Goal: Communication & Community: Answer question/provide support

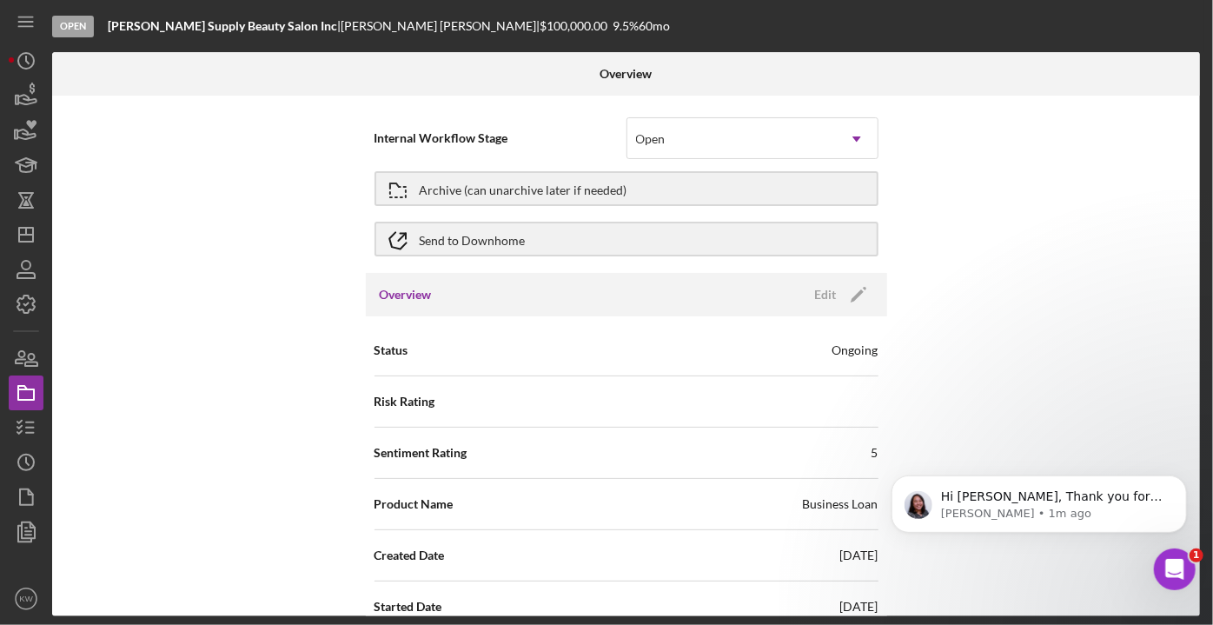
scroll to position [1222, 0]
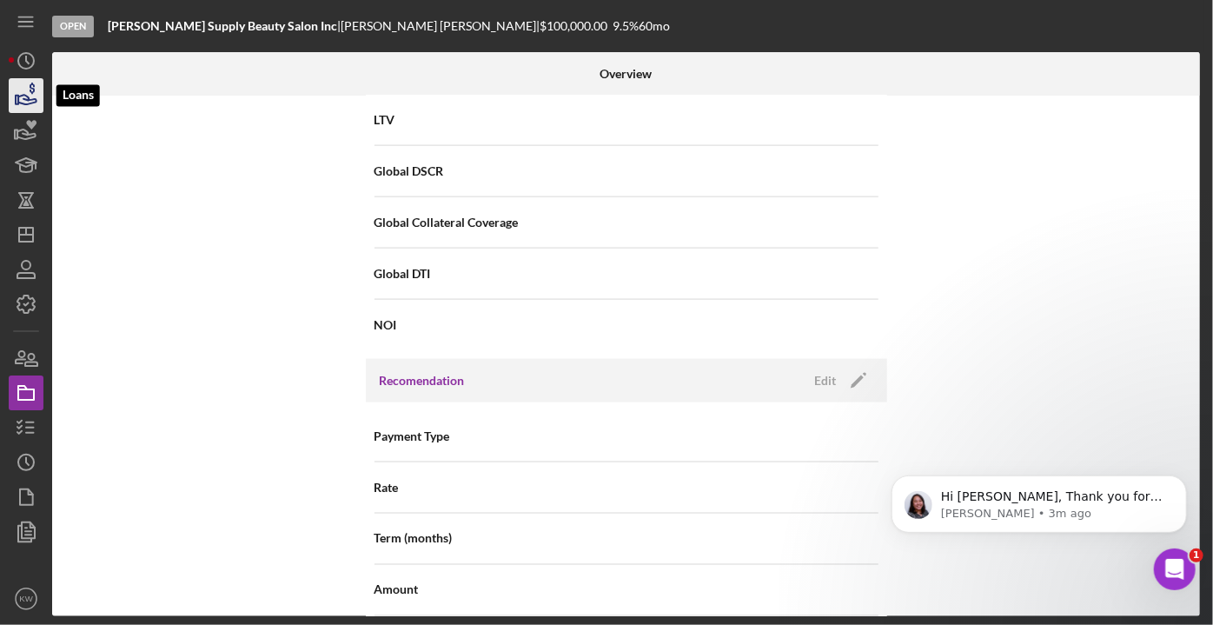
click at [25, 100] on icon "button" at bounding box center [25, 95] width 43 height 43
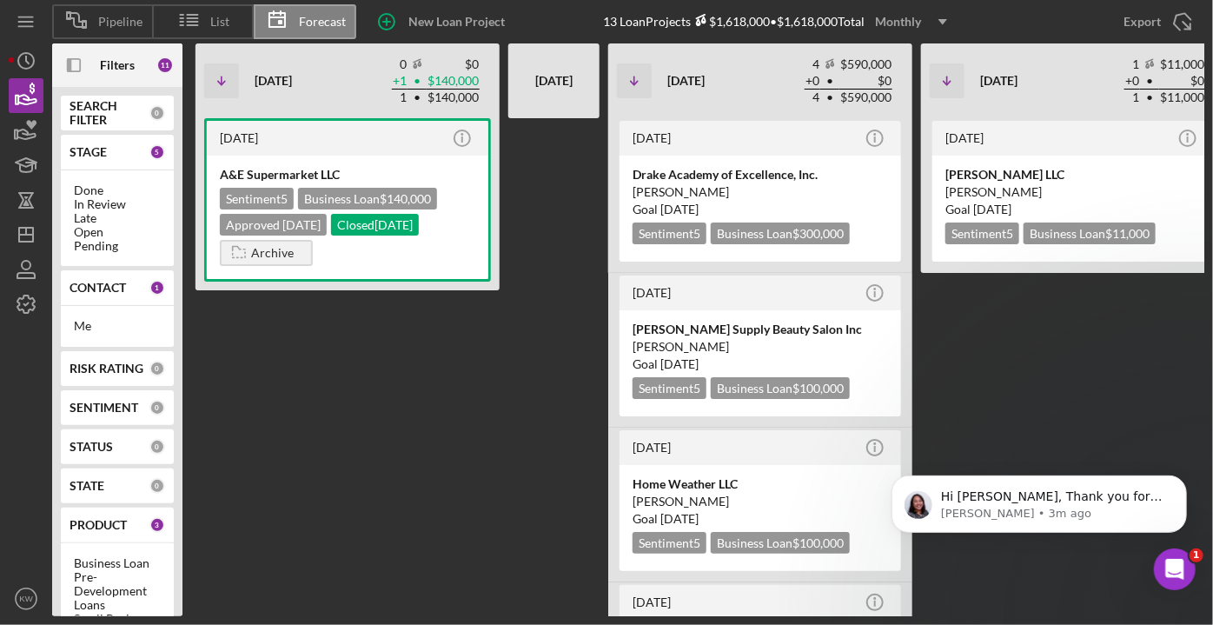
scroll to position [0, 559]
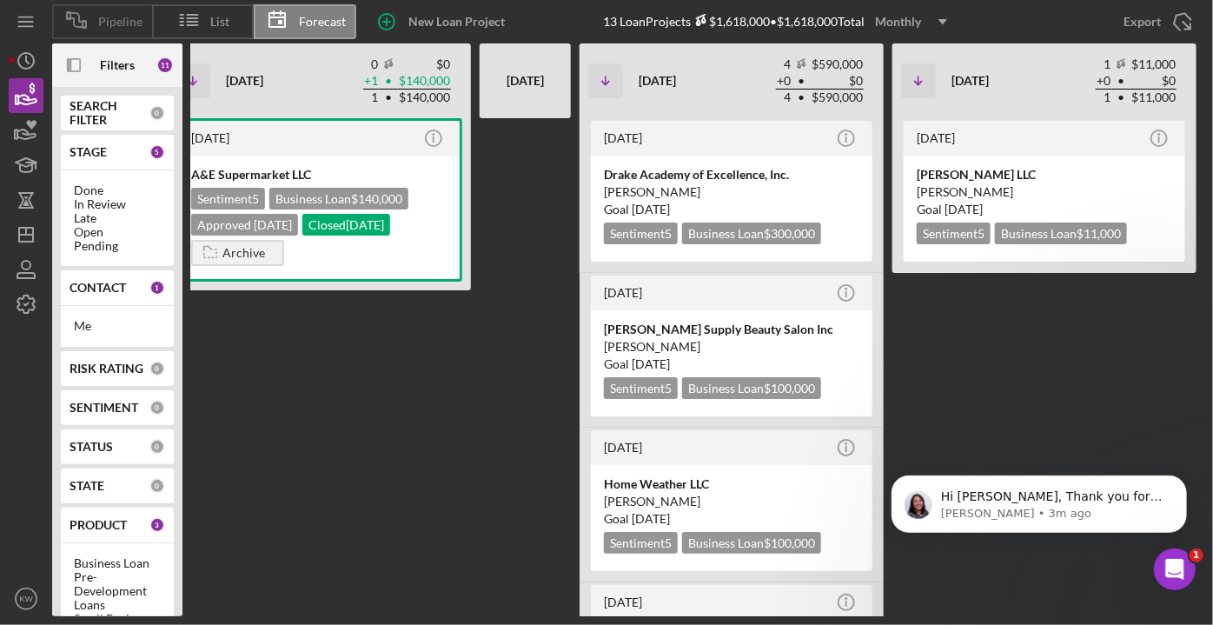
click at [126, 18] on span "Pipeline" at bounding box center [120, 22] width 44 height 14
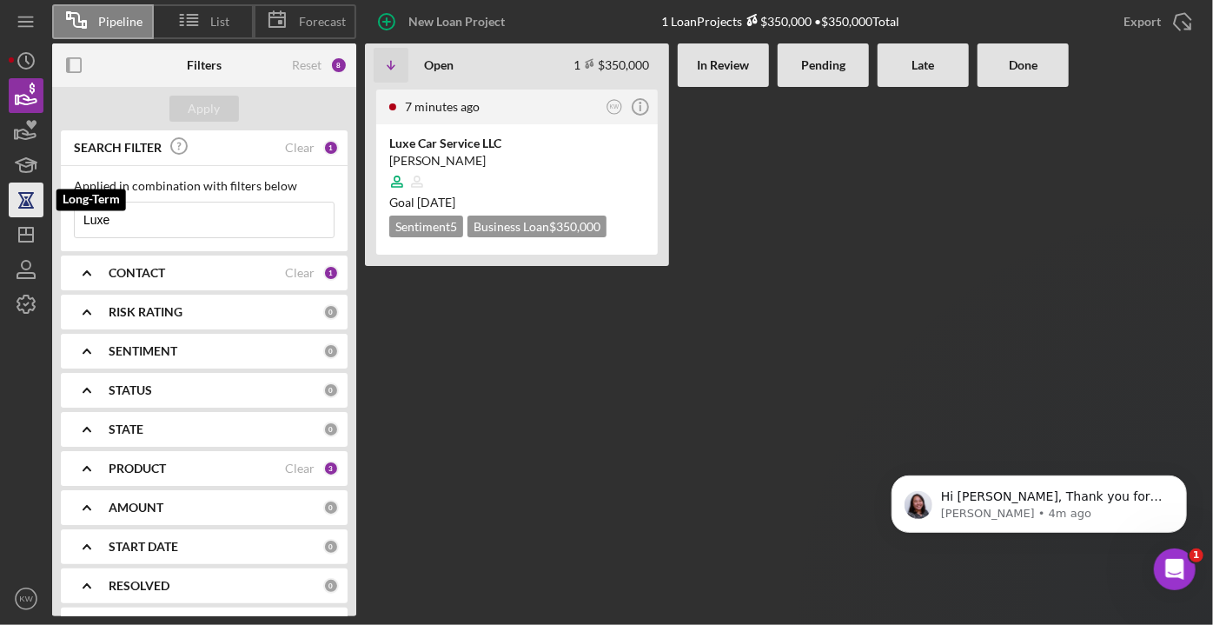
drag, startPoint x: 174, startPoint y: 208, endPoint x: 38, endPoint y: 208, distance: 135.5
click at [33, 215] on div "Pipeline List Forecast New Loan Project 1 Loan Projects $350,000 • $350,000 Tot…" at bounding box center [606, 308] width 1195 height 616
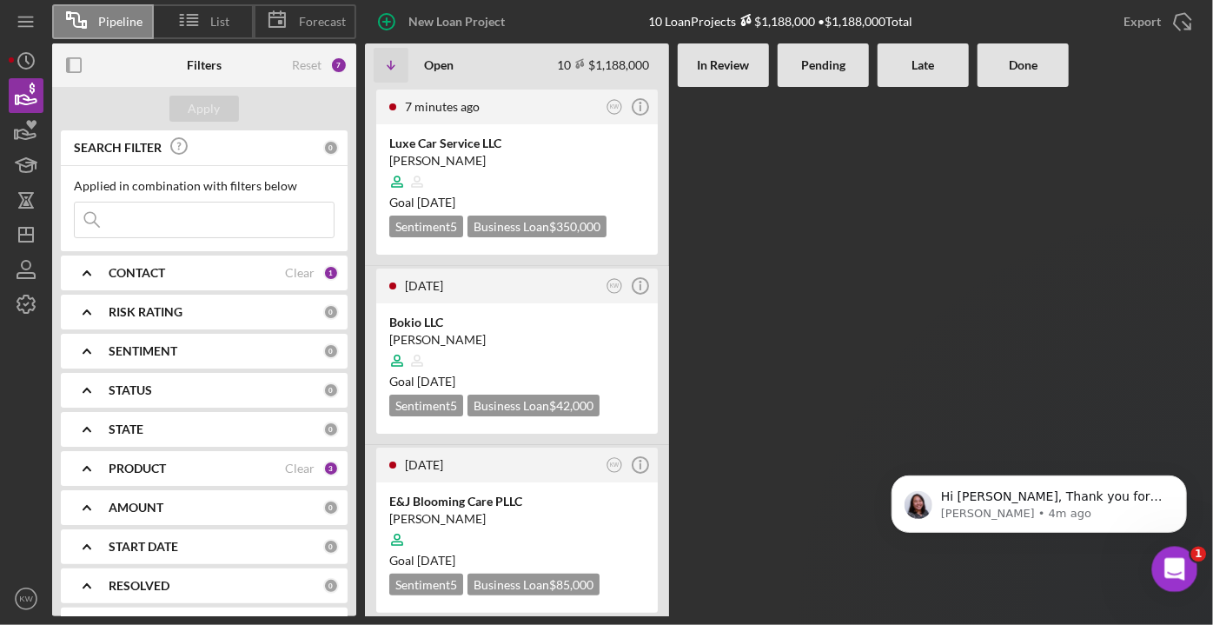
click at [1189, 566] on div "Open Intercom Messenger" at bounding box center [1171, 566] width 57 height 57
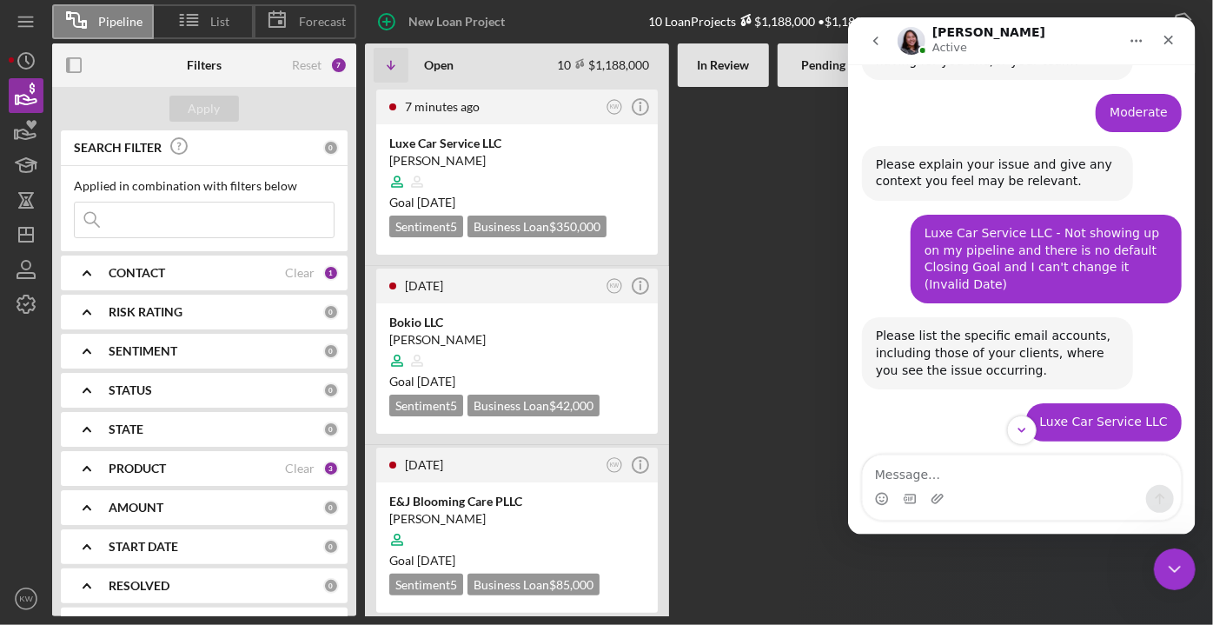
scroll to position [335, 0]
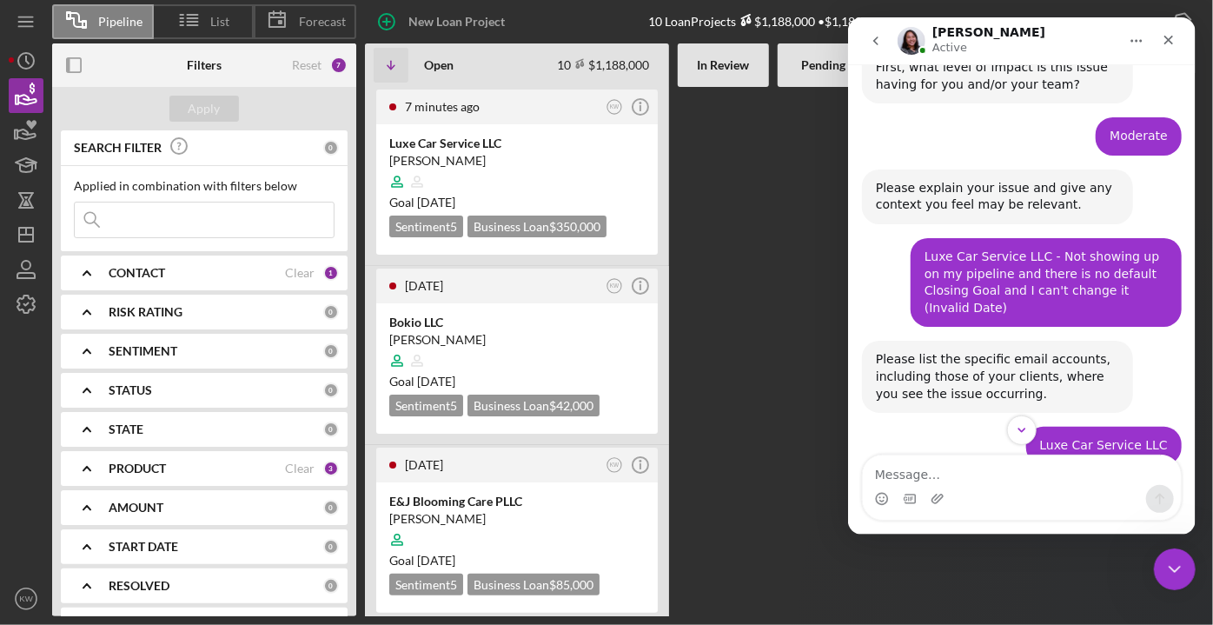
click at [949, 469] on textarea "Message…" at bounding box center [1021, 470] width 318 height 30
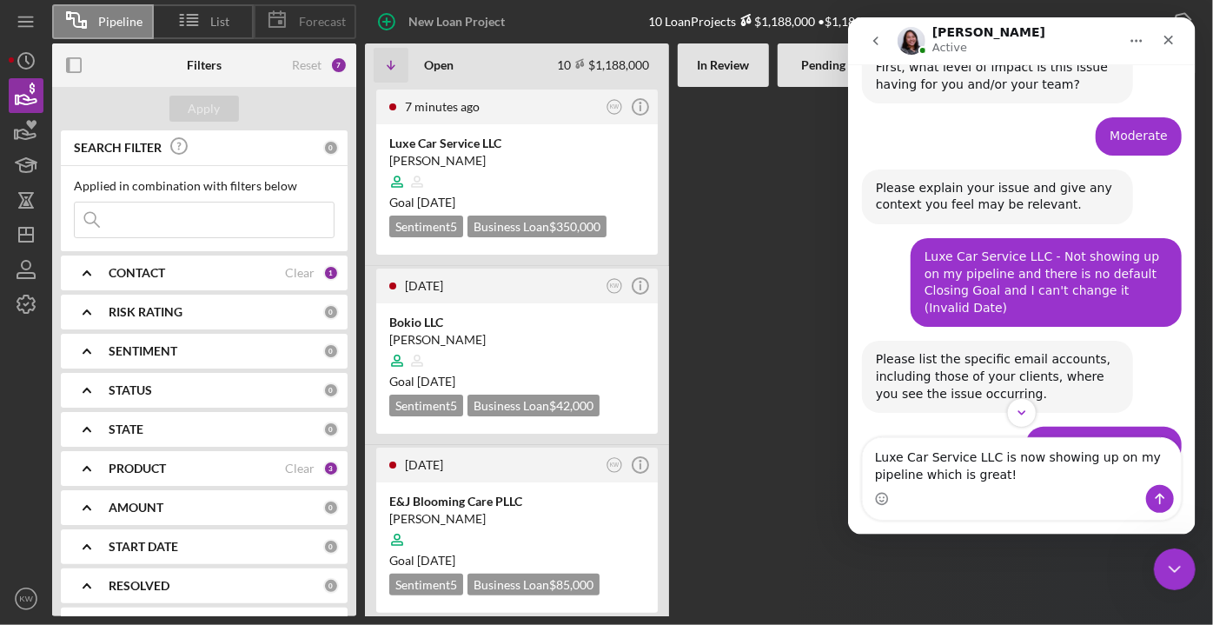
type textarea "Luxe Car Service LLC is now showing up on my pipeline which is great!"
click at [313, 17] on span "Forecast" at bounding box center [322, 22] width 47 height 14
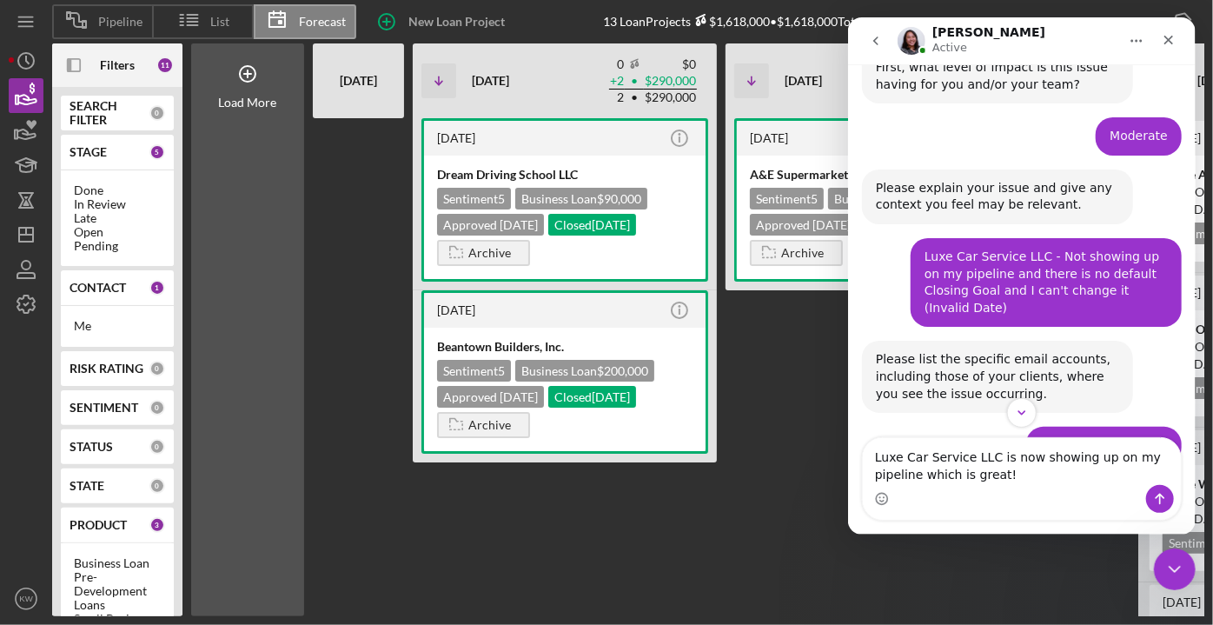
scroll to position [0, 559]
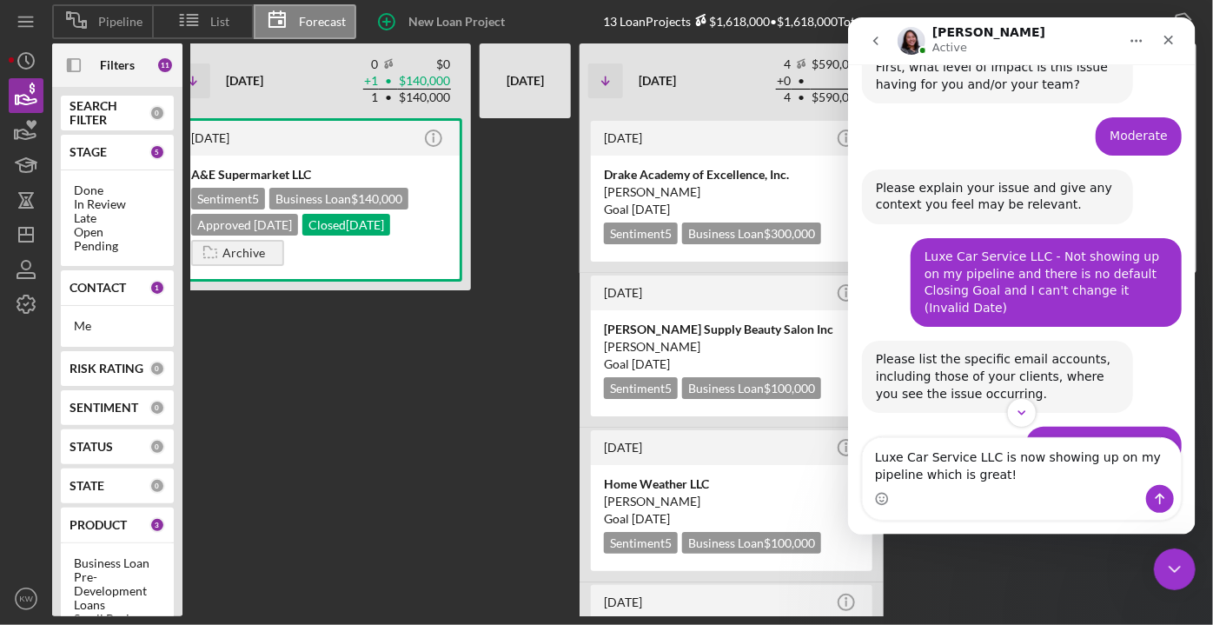
drag, startPoint x: 1019, startPoint y: 38, endPoint x: 1114, endPoint y: 63, distance: 98.0
click at [1114, 63] on nav "[PERSON_NAME] Active" at bounding box center [1021, 40] width 348 height 47
click at [1163, 571] on icon "Close Intercom Messenger" at bounding box center [1172, 566] width 21 height 21
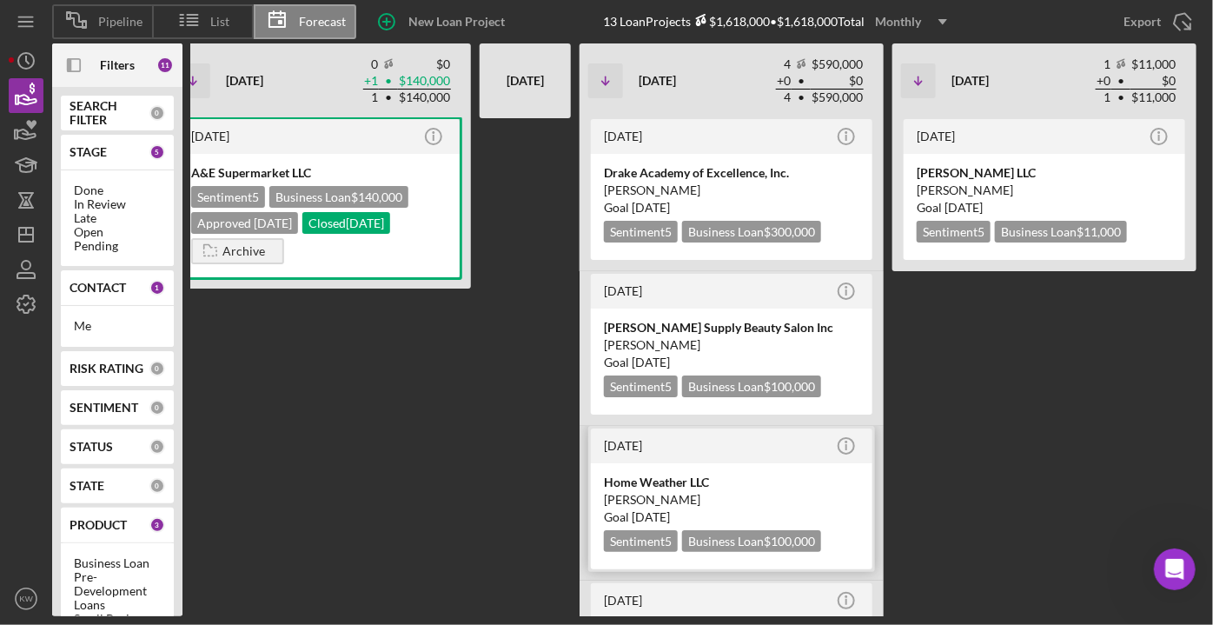
scroll to position [0, 0]
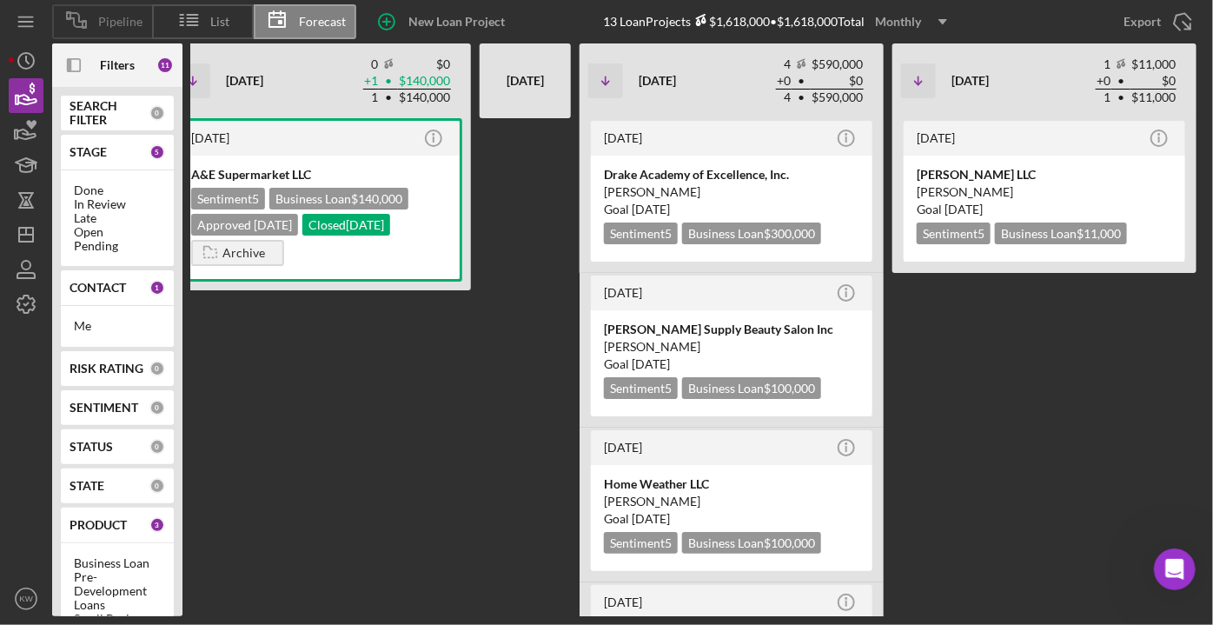
click at [115, 28] on span "Pipeline" at bounding box center [120, 22] width 44 height 14
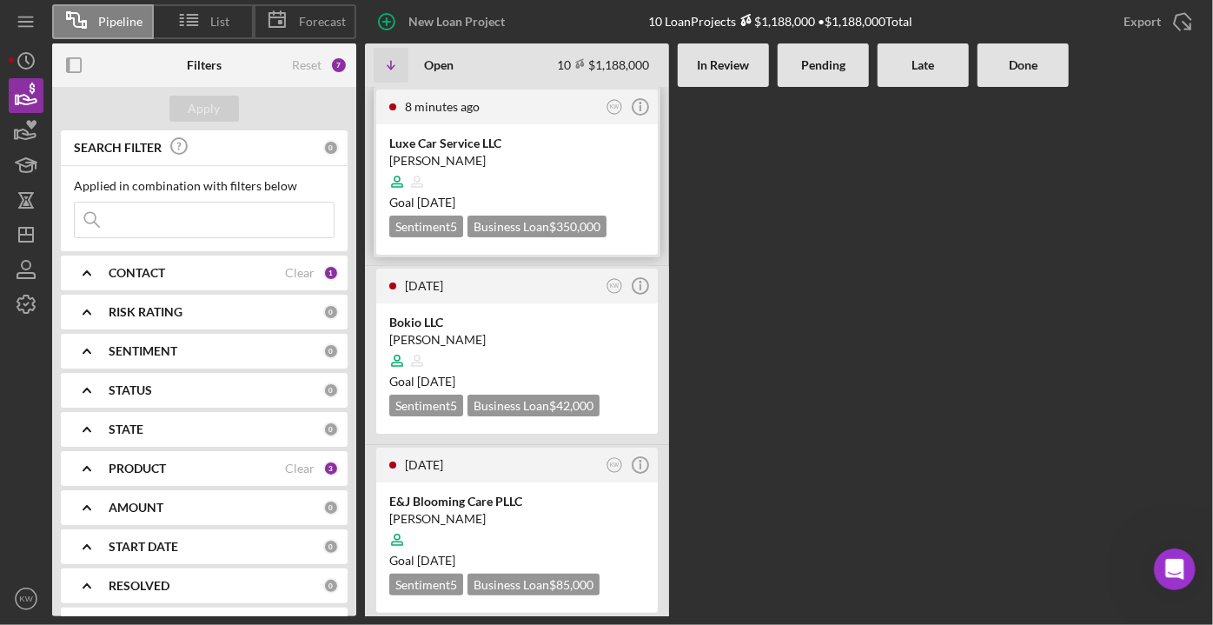
click at [442, 163] on div "[PERSON_NAME]" at bounding box center [516, 160] width 255 height 17
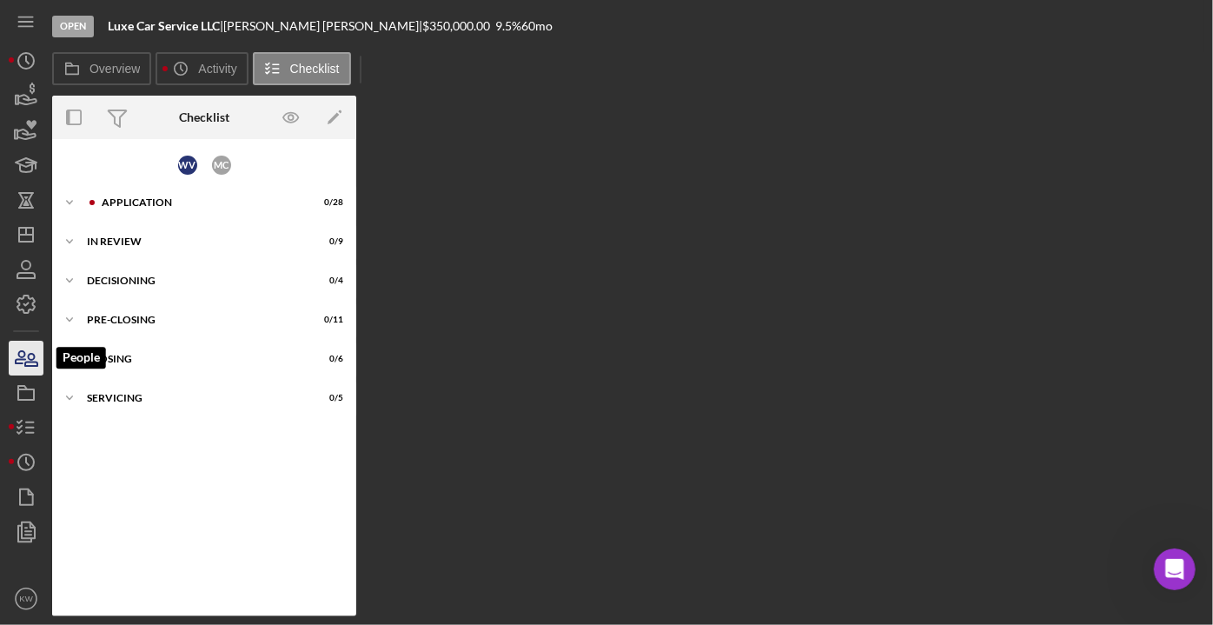
click at [30, 365] on icon "button" at bounding box center [31, 360] width 12 height 12
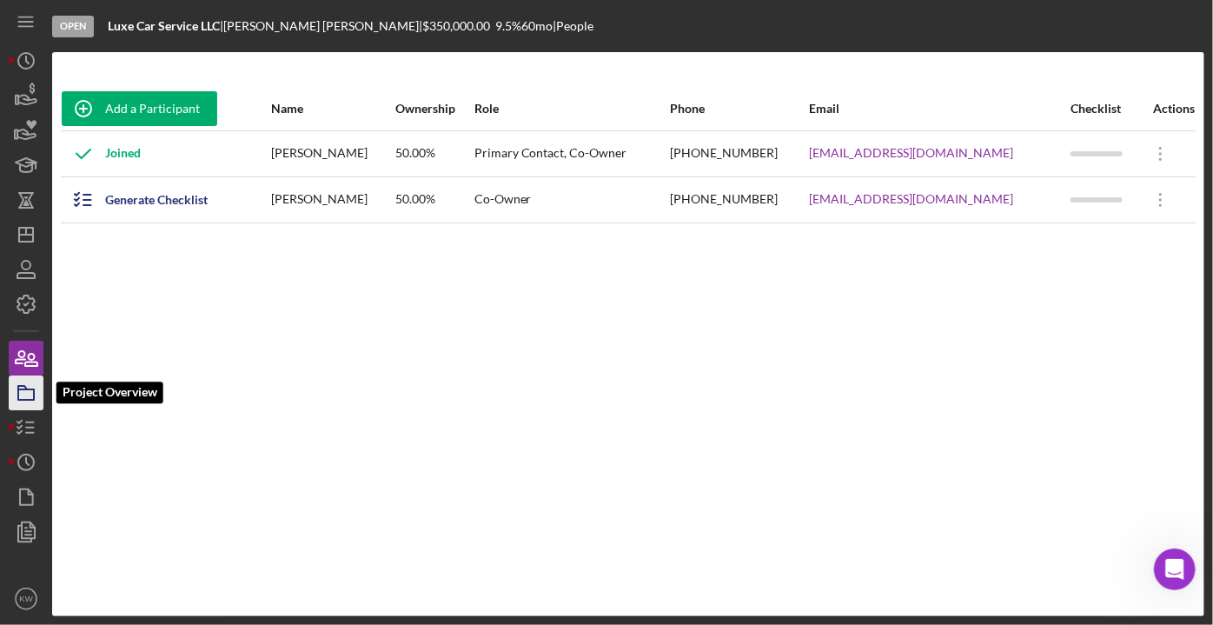
click at [28, 394] on icon "button" at bounding box center [25, 392] width 43 height 43
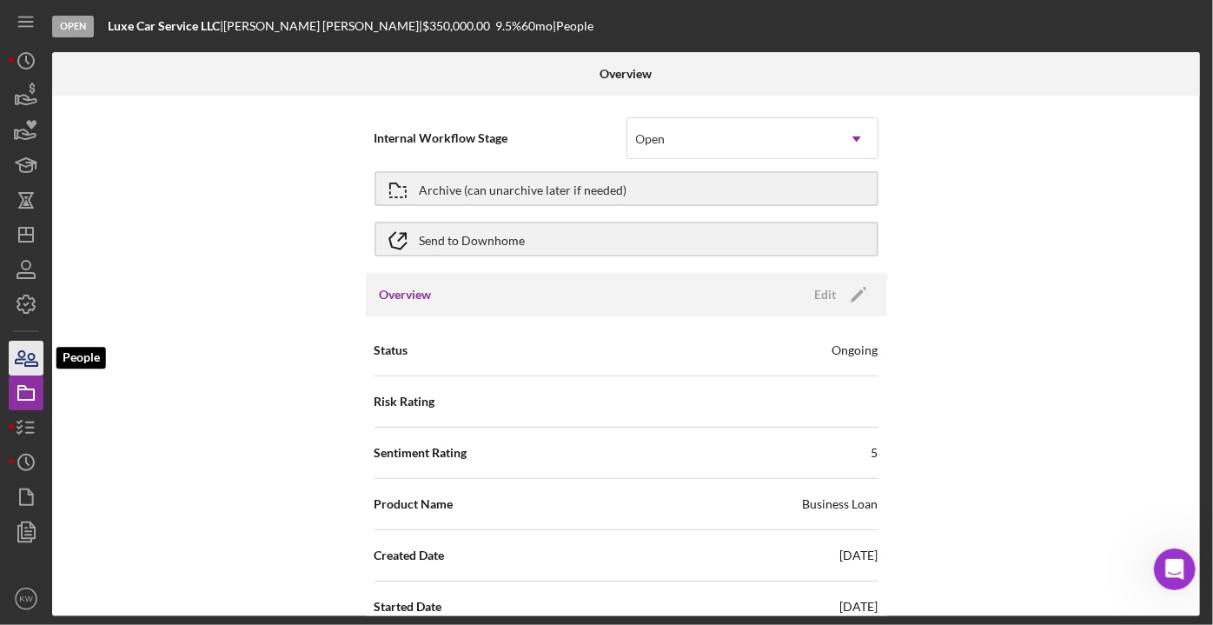
click at [24, 355] on icon "button" at bounding box center [21, 357] width 10 height 12
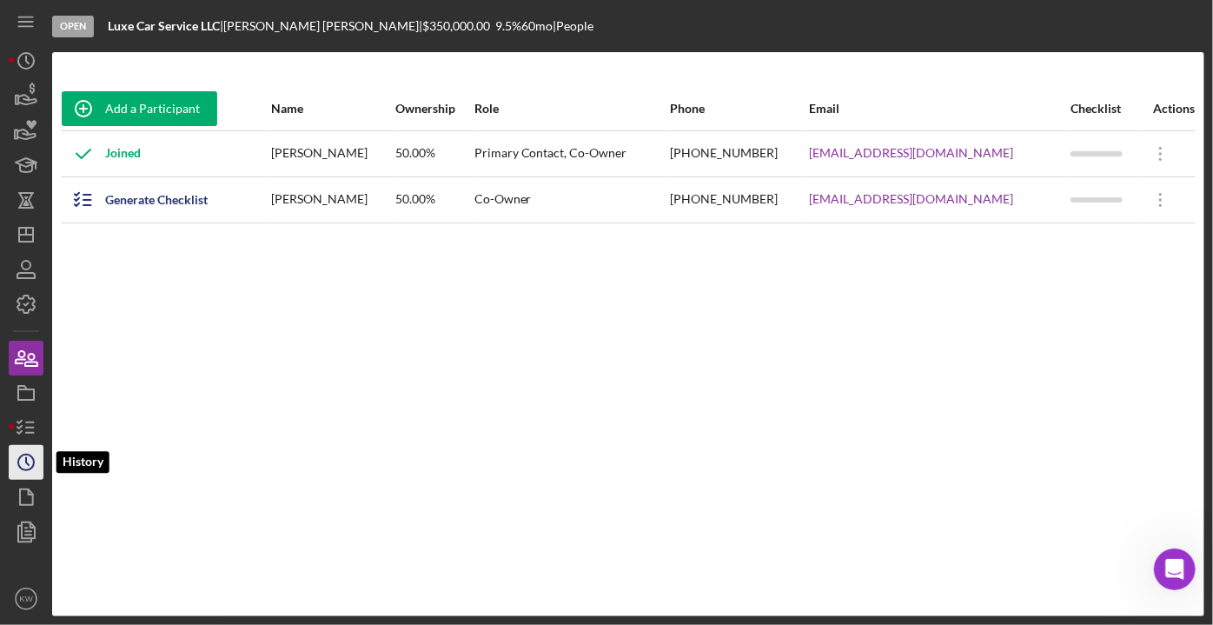
click at [30, 457] on icon "Icon/History" at bounding box center [25, 461] width 43 height 43
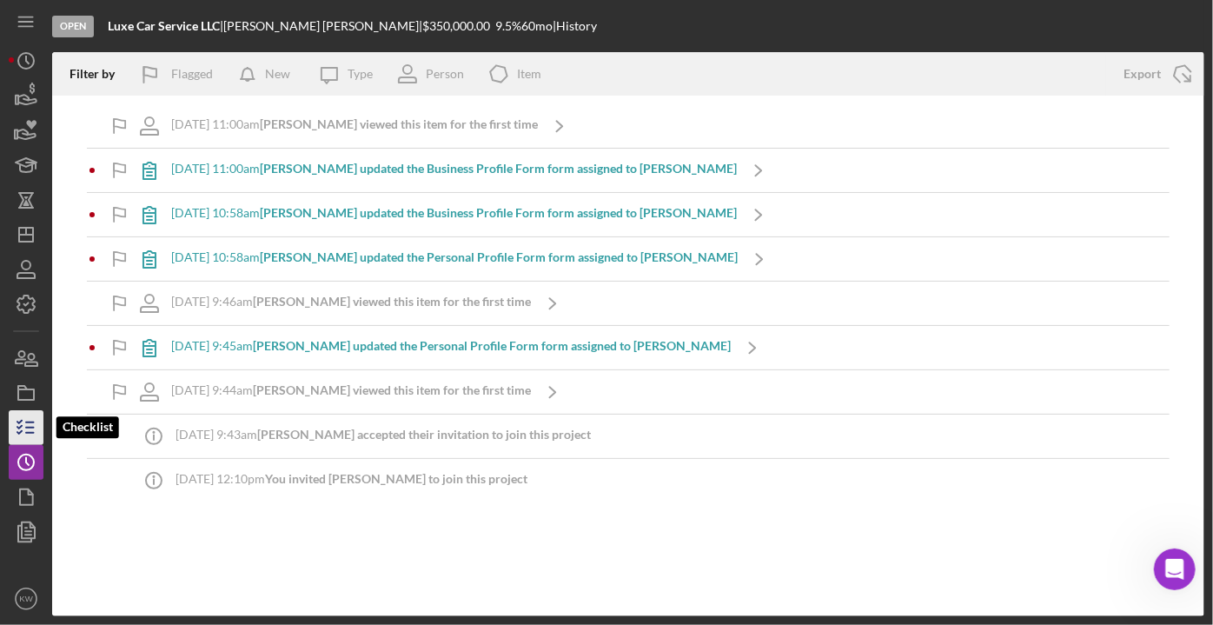
click at [24, 428] on icon "button" at bounding box center [25, 427] width 43 height 43
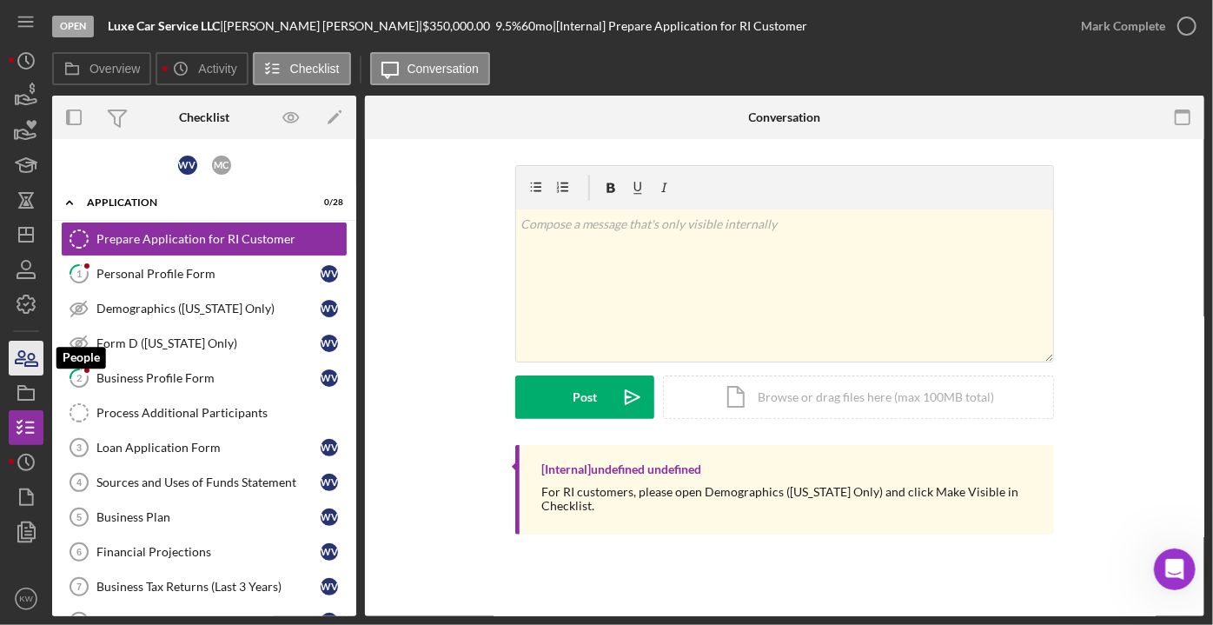
click at [21, 362] on icon "button" at bounding box center [21, 357] width 10 height 12
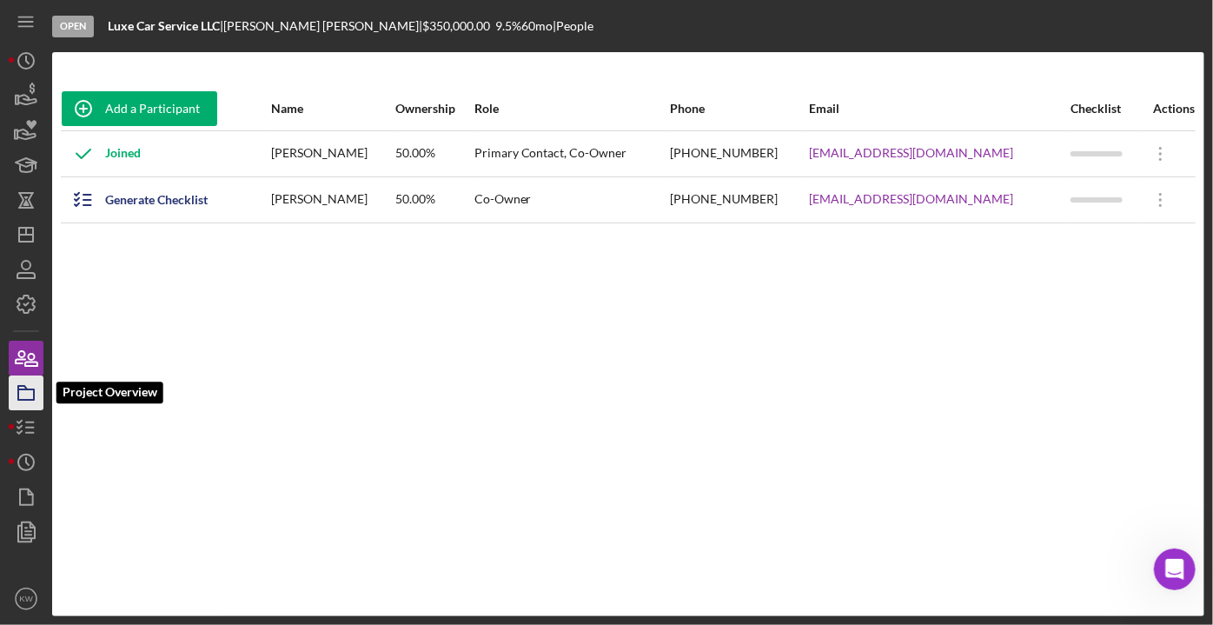
click at [23, 384] on icon "button" at bounding box center [25, 392] width 43 height 43
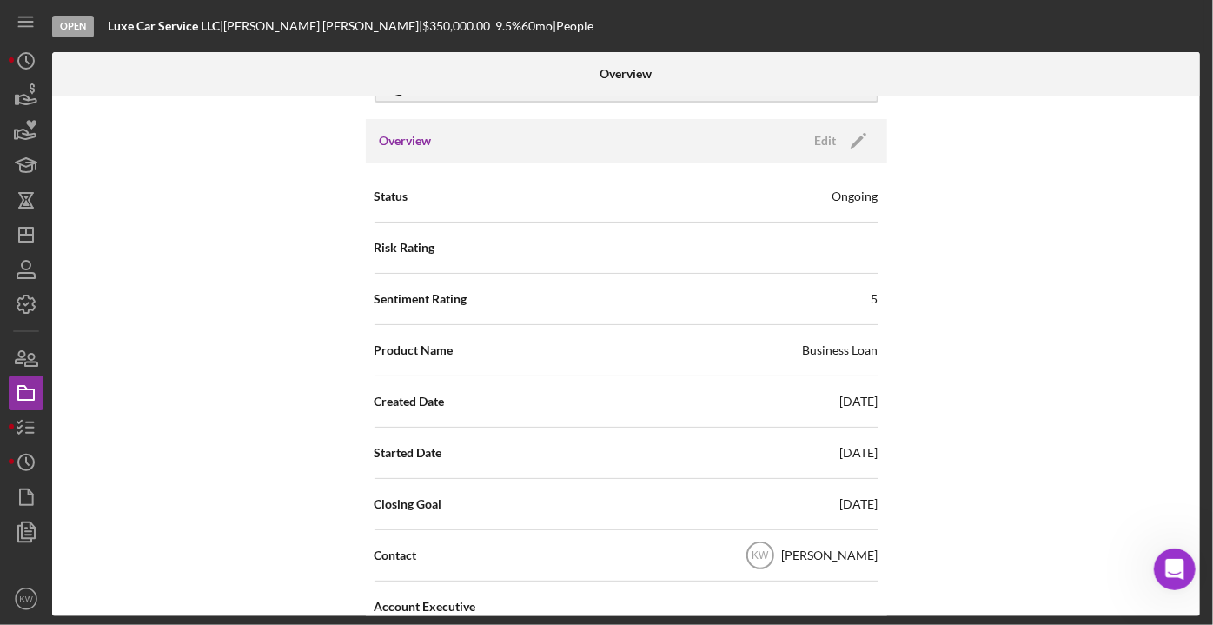
scroll to position [157, 0]
click at [1176, 579] on icon "Open Intercom Messenger" at bounding box center [1172, 567] width 29 height 29
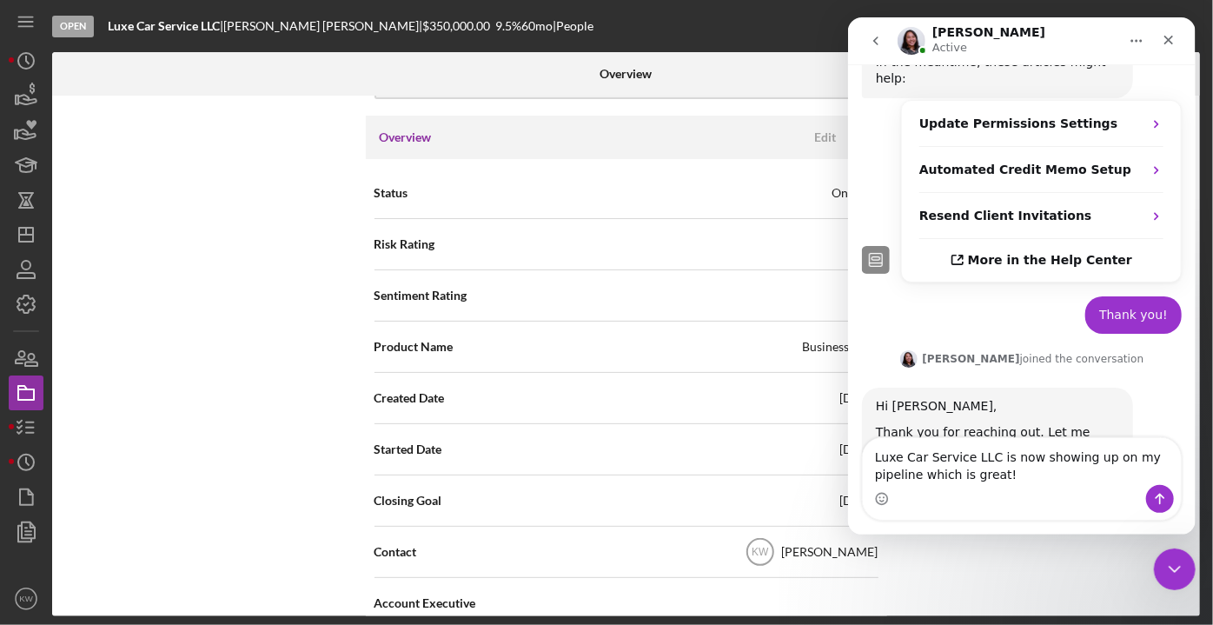
scroll to position [878, 0]
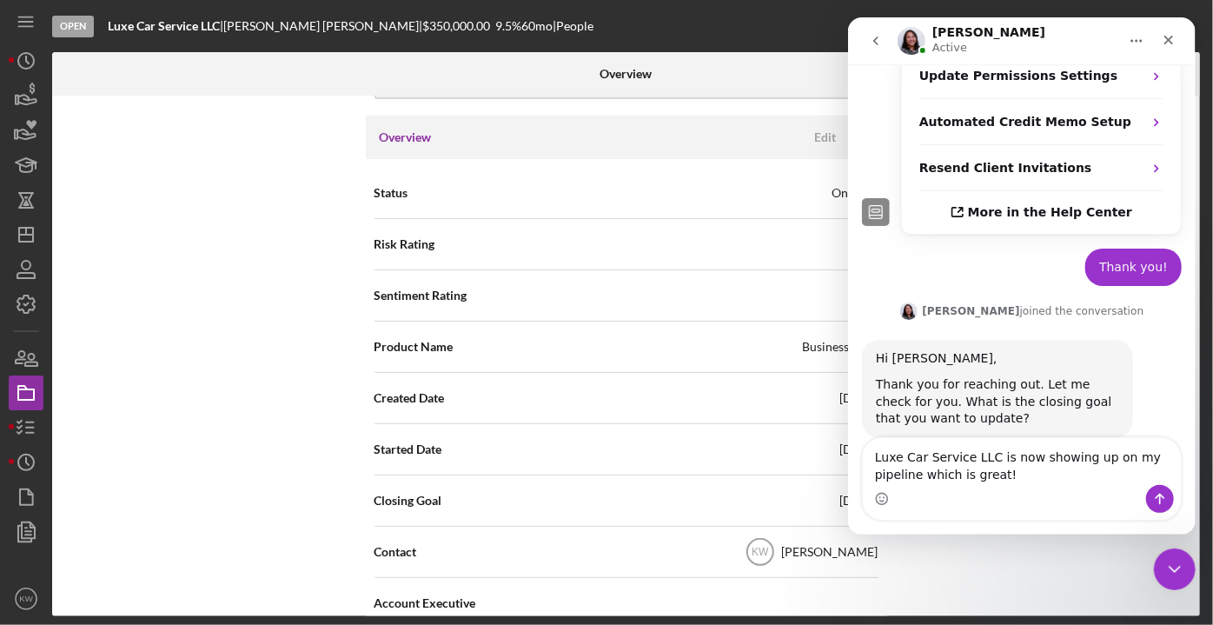
click at [1165, 458] on textarea "Luxe Car Service LLC is now showing up on my pipeline which is great!" at bounding box center [1021, 461] width 318 height 47
click at [1145, 474] on textarea "Luxe Car Service LLC is now showing up on my pipeline and has a closing goal wh…" at bounding box center [1021, 461] width 318 height 47
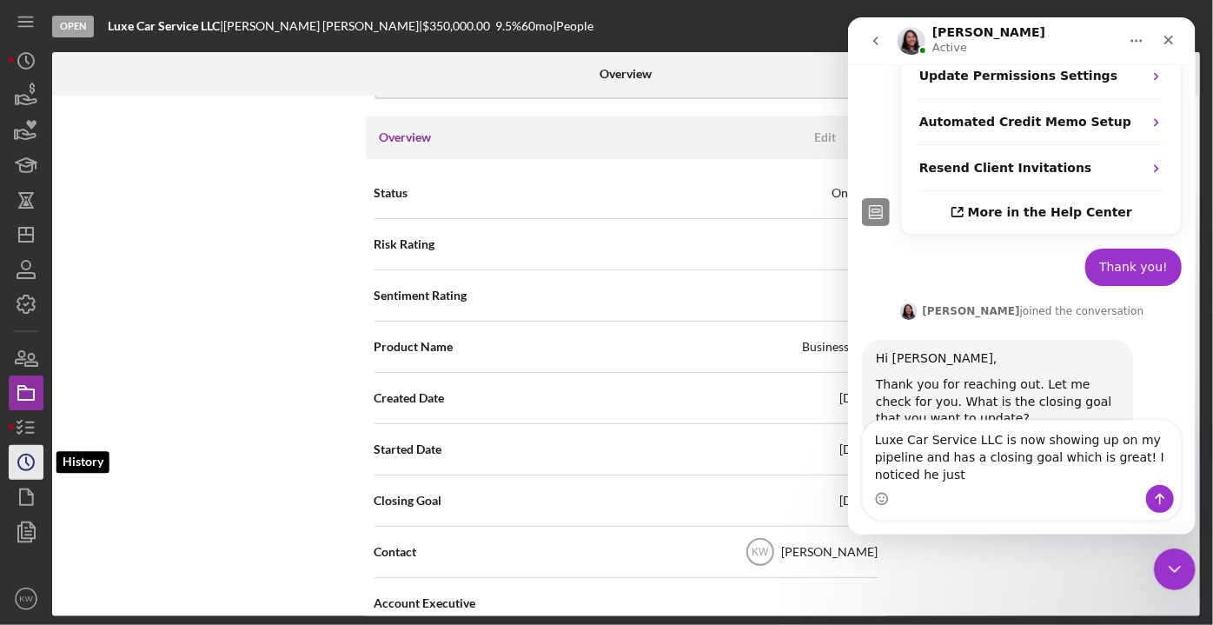
click at [29, 457] on icon "Icon/History" at bounding box center [25, 461] width 43 height 43
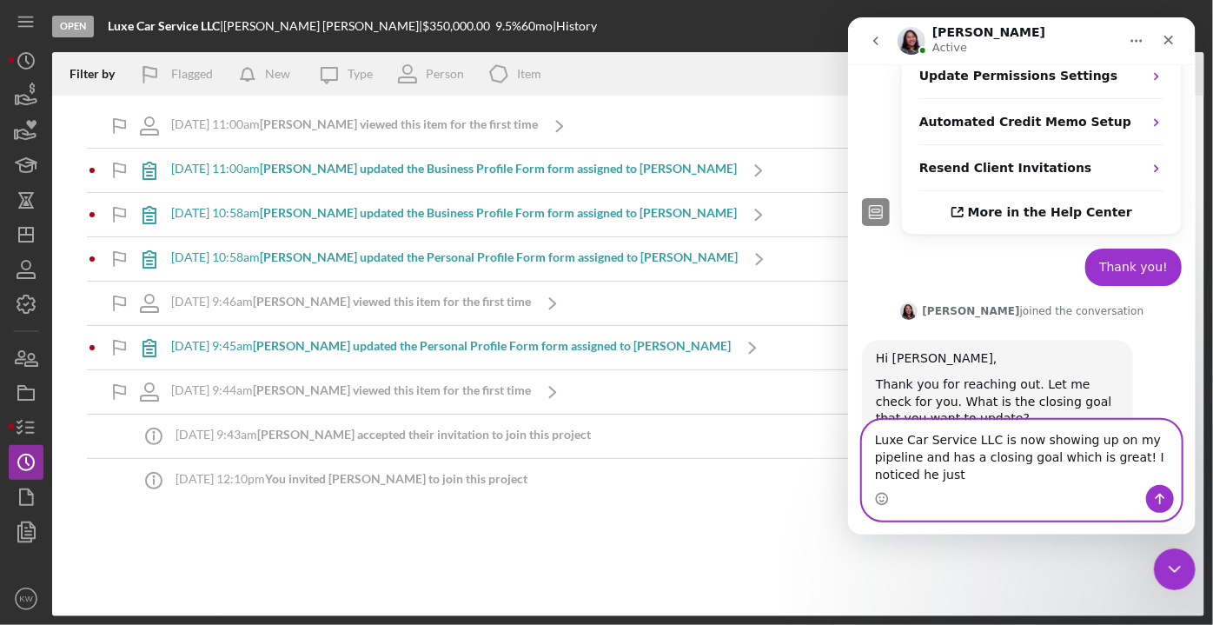
click at [1165, 476] on textarea "Luxe Car Service LLC is now showing up on my pipeline and has a closing goal wh…" at bounding box center [1021, 453] width 318 height 64
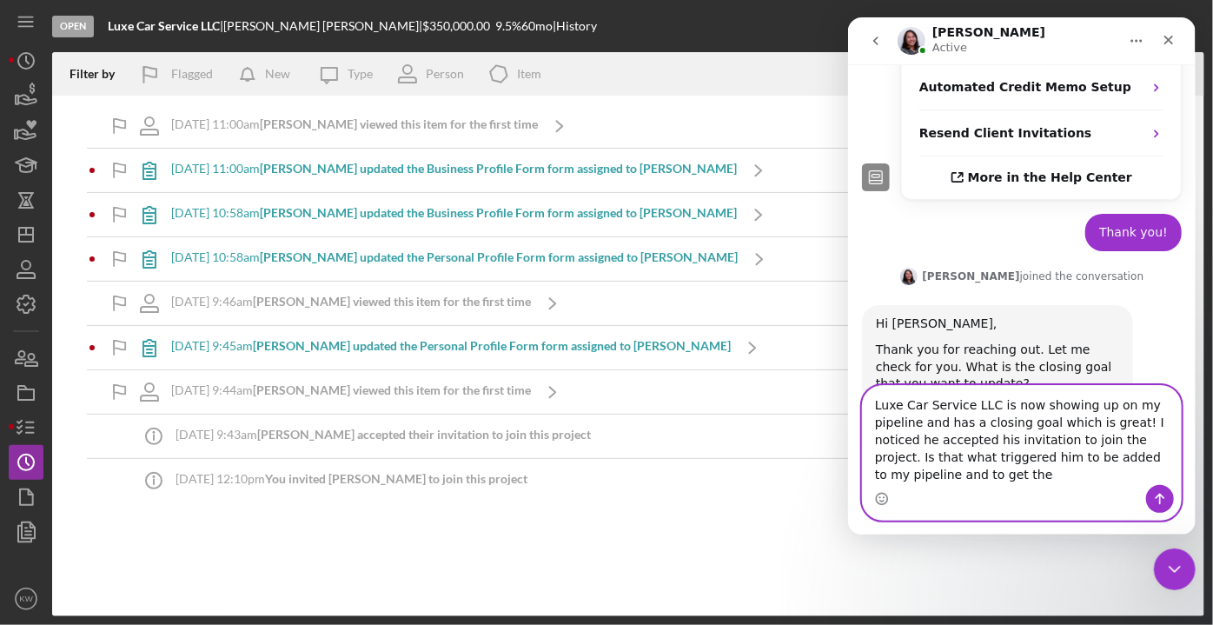
scroll to position [929, 0]
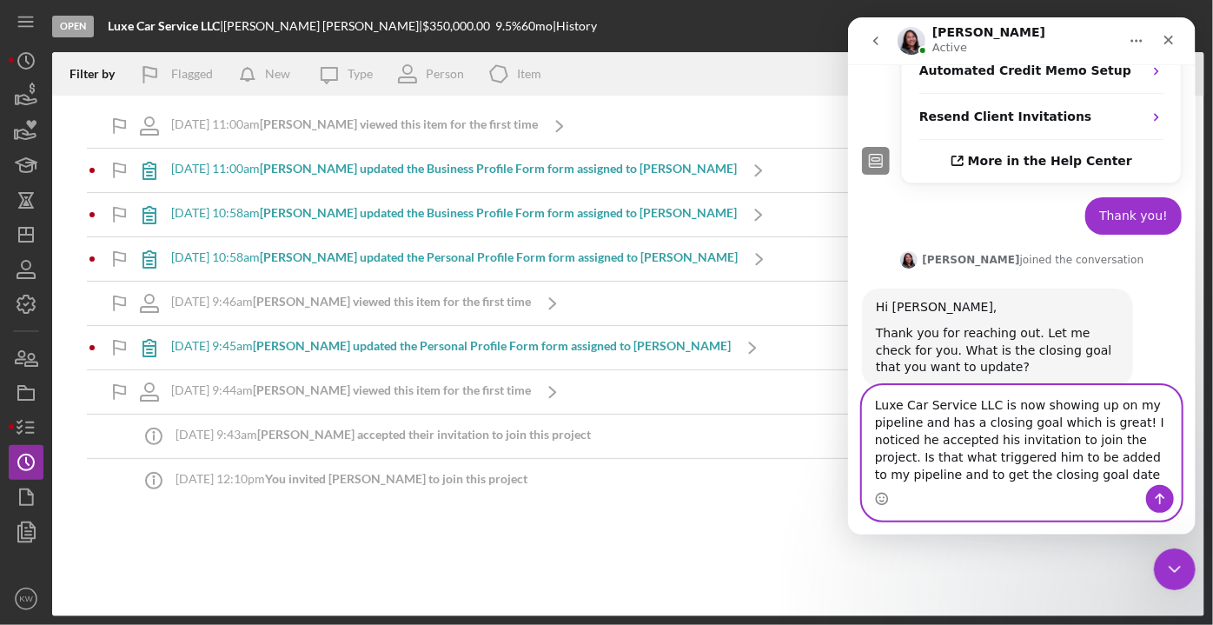
type textarea "Luxe Car Service LLC is now showing up on my pipeline and has a closing goal wh…"
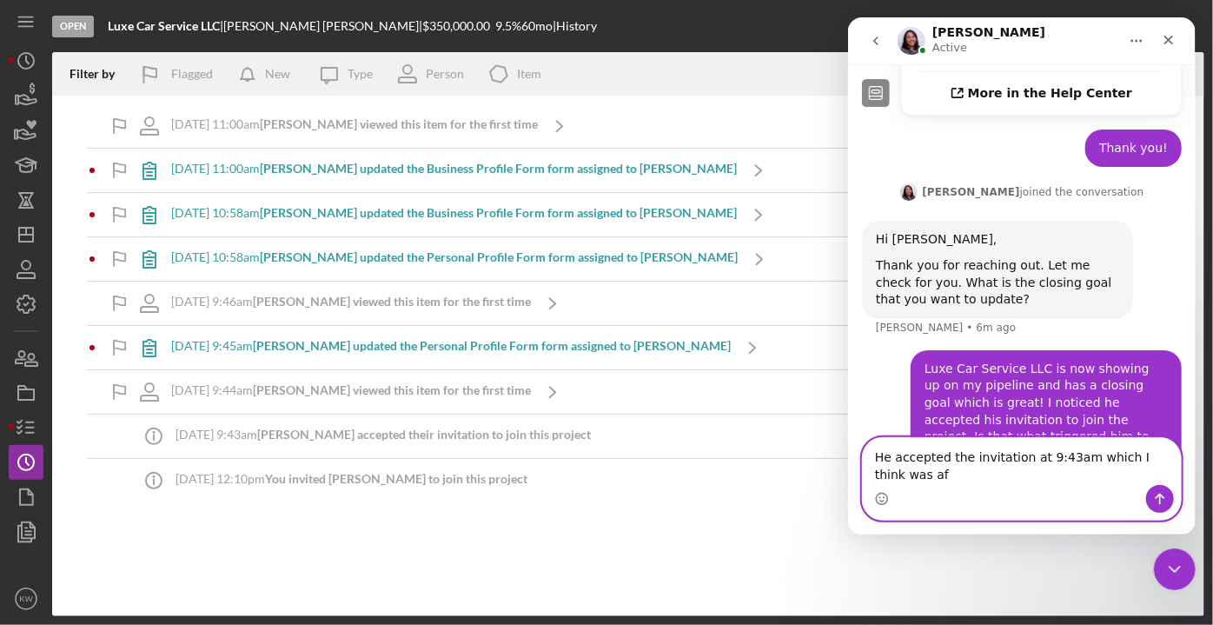
scroll to position [1015, 0]
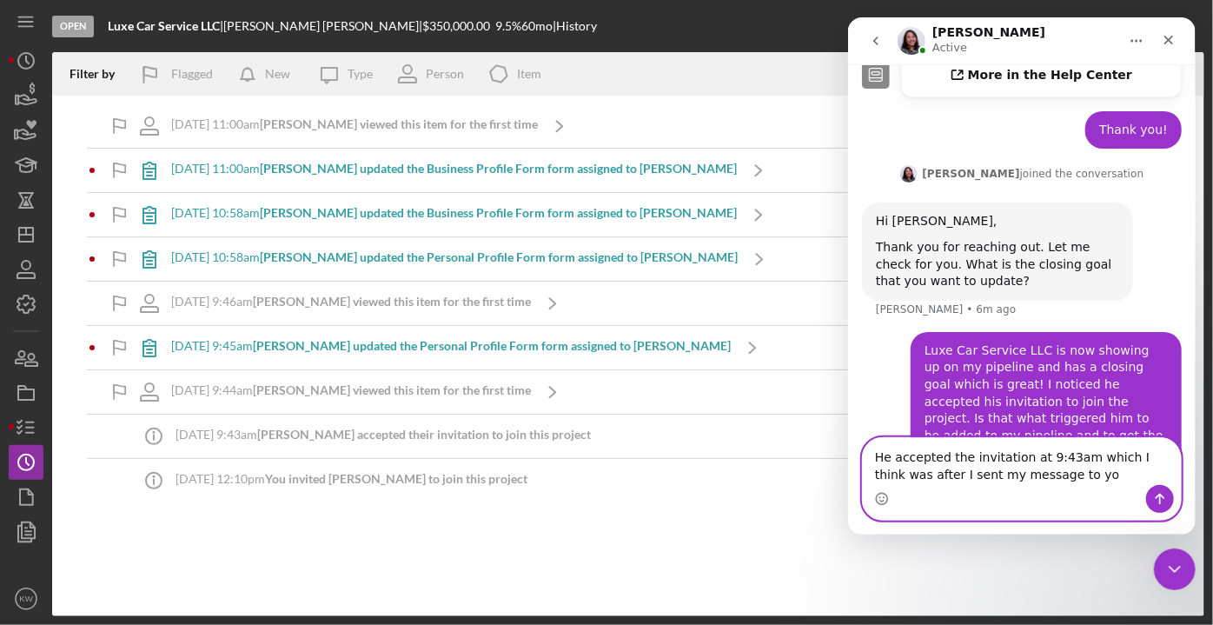
type textarea "He accepted the invitation at 9:43am which I think was after I sent my message …"
